Goal: Task Accomplishment & Management: Complete application form

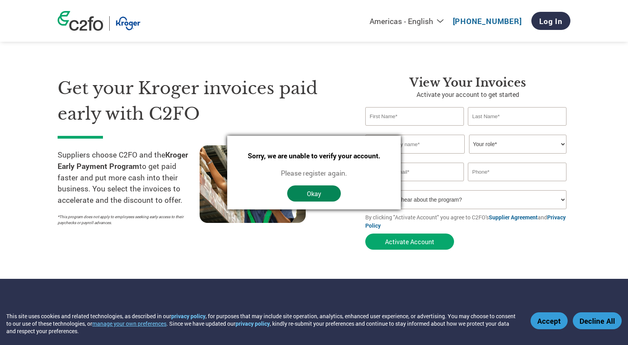
click at [315, 198] on button "Okay" at bounding box center [314, 193] width 54 height 16
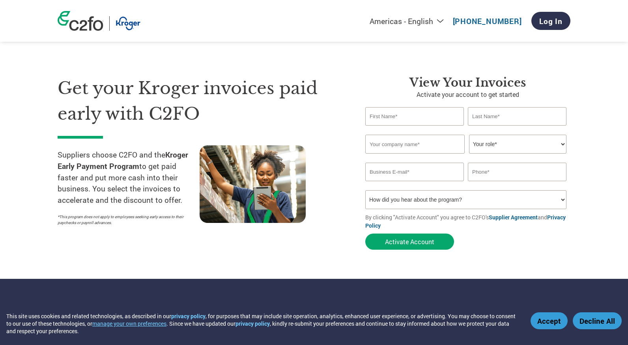
click at [390, 117] on input "text" at bounding box center [414, 116] width 99 height 19
type input "[PERSON_NAME]"
click at [514, 112] on input "text" at bounding box center [517, 116] width 99 height 19
type input "Green"
click at [417, 143] on input "text" at bounding box center [414, 144] width 99 height 19
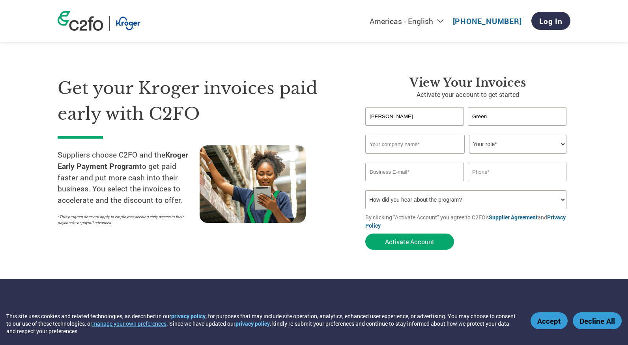
type input "[PERSON_NAME]"
click at [515, 171] on input "3178507569" at bounding box center [517, 172] width 99 height 19
drag, startPoint x: 516, startPoint y: 171, endPoint x: 469, endPoint y: 175, distance: 47.4
click at [469, 175] on input "3178507569" at bounding box center [517, 172] width 99 height 19
type input "3172646671"
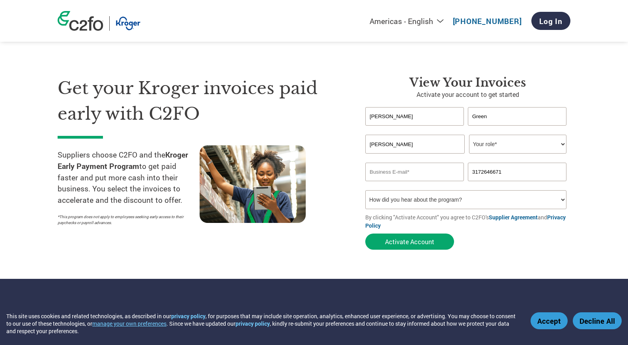
click at [482, 198] on select "How did you hear about the program? Received a letter Email Social Media Online…" at bounding box center [465, 199] width 201 height 19
select select "Email"
click at [435, 176] on input "email" at bounding box center [414, 172] width 99 height 19
type input "[EMAIL_ADDRESS][DOMAIN_NAME]"
click at [559, 144] on select "Your role* CFO Controller Credit Manager Finance Director Treasurer CEO Preside…" at bounding box center [517, 144] width 97 height 19
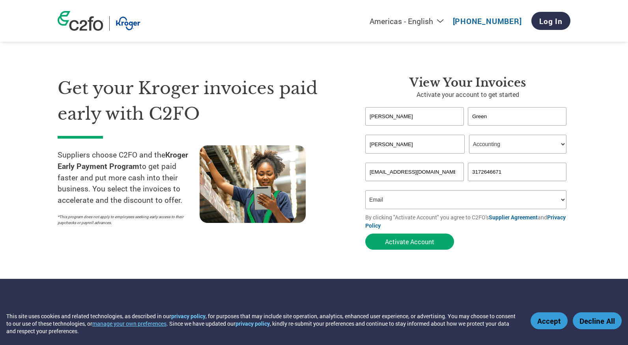
click at [409, 202] on select "How did you hear about the program? Received a letter Email Social Media Online…" at bounding box center [465, 199] width 201 height 19
click at [559, 142] on select "Your role* CFO Controller Credit Manager Finance Director Treasurer CEO Preside…" at bounding box center [517, 144] width 97 height 19
select select "OWNER_FOUNDER"
click at [436, 244] on button "Activate Account" at bounding box center [409, 242] width 89 height 16
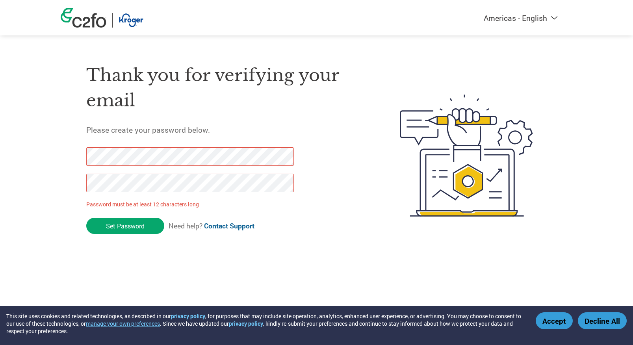
click at [138, 145] on div "Thank you for verifying your email Please create your password below. Password …" at bounding box center [224, 155] width 277 height 209
click at [83, 155] on div "Thank you for verifying your email Please create your password below. Password …" at bounding box center [317, 155] width 512 height 209
click at [74, 176] on div "Thank you for verifying your email Please create your password below. Password …" at bounding box center [317, 155] width 512 height 209
click at [70, 152] on div "Thank you for verifying your email Please create your password below. Password …" at bounding box center [317, 155] width 512 height 209
click at [140, 225] on input "Set Password" at bounding box center [125, 226] width 78 height 16
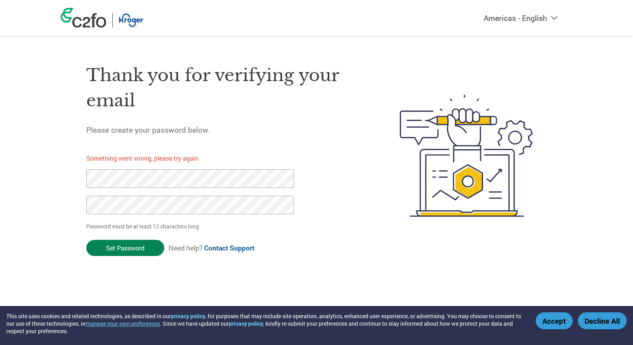
click at [133, 250] on input "Set Password" at bounding box center [125, 248] width 78 height 16
